Goal: Find specific page/section: Find specific page/section

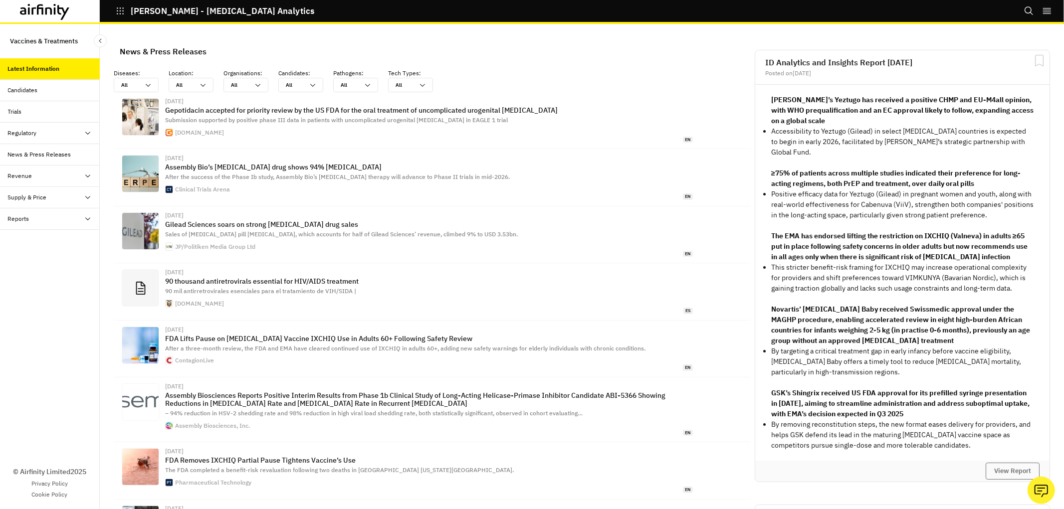
scroll to position [674, 291]
click at [16, 200] on div "Supply & Price" at bounding box center [27, 197] width 39 height 9
